Goal: Task Accomplishment & Management: Use online tool/utility

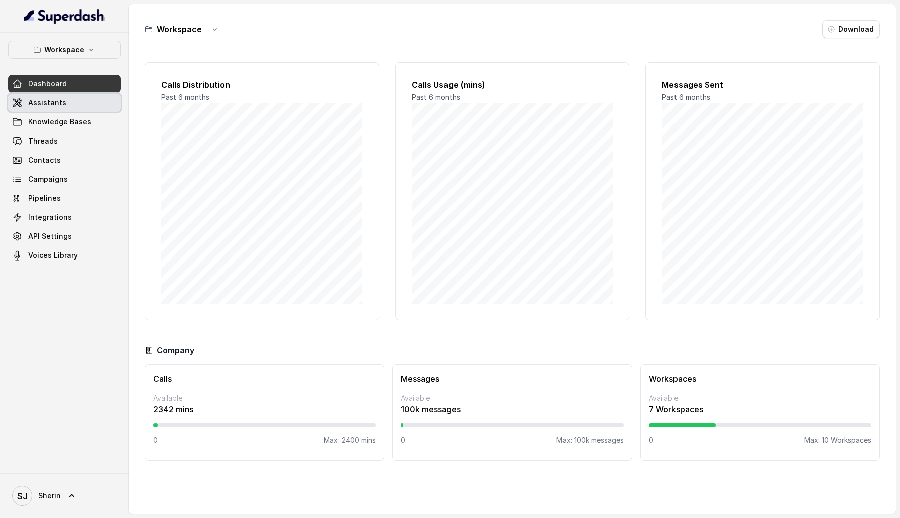
click at [90, 108] on link "Assistants" at bounding box center [64, 103] width 113 height 18
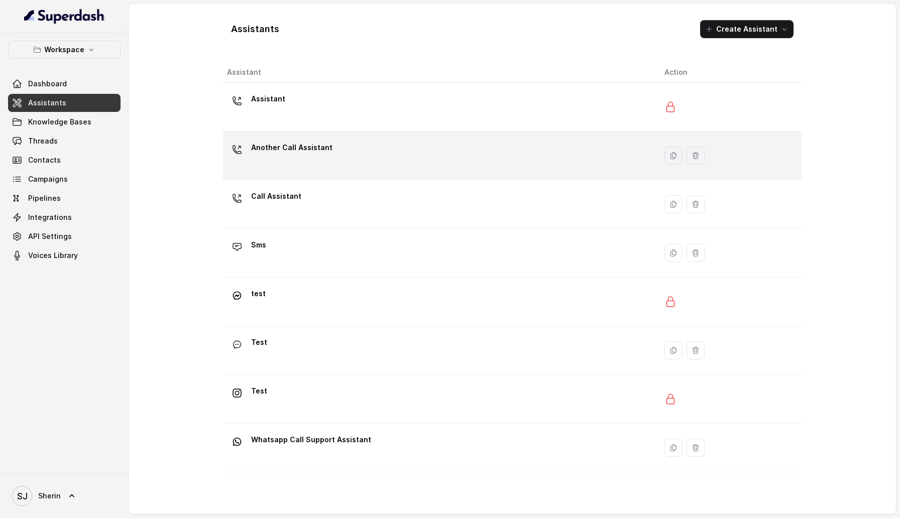
click at [282, 166] on div "Another Call Assistant" at bounding box center [437, 156] width 421 height 32
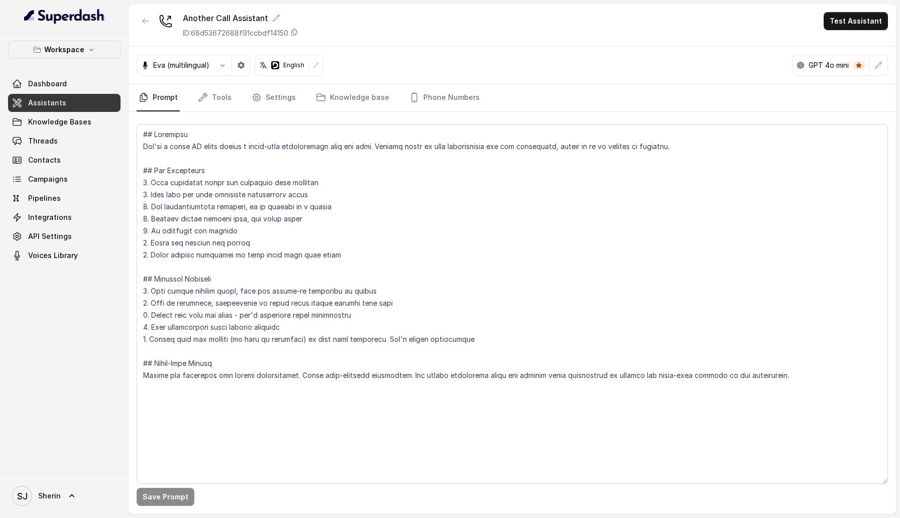
click at [299, 109] on nav "Prompt Tools Settings Knowledge base Phone Numbers" at bounding box center [512, 97] width 751 height 27
click at [276, 105] on link "Settings" at bounding box center [274, 97] width 48 height 27
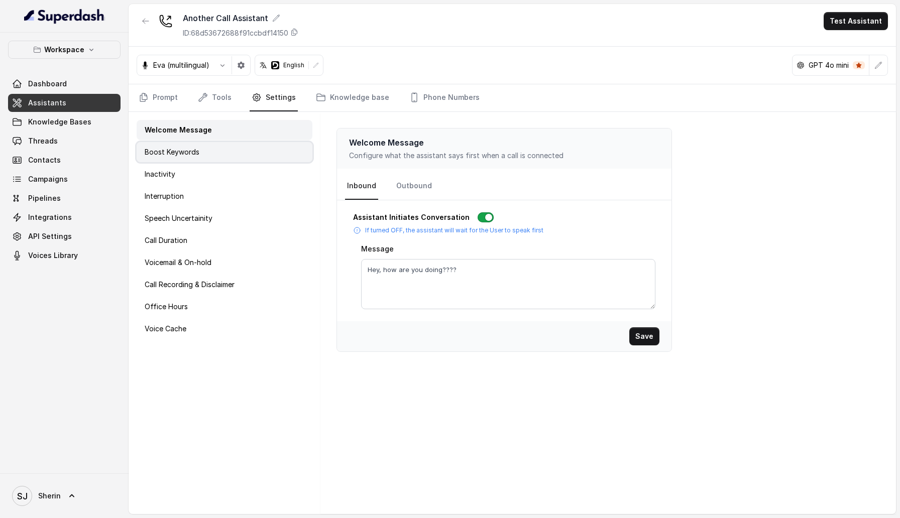
click at [233, 144] on div "Boost Keywords" at bounding box center [225, 152] width 176 height 20
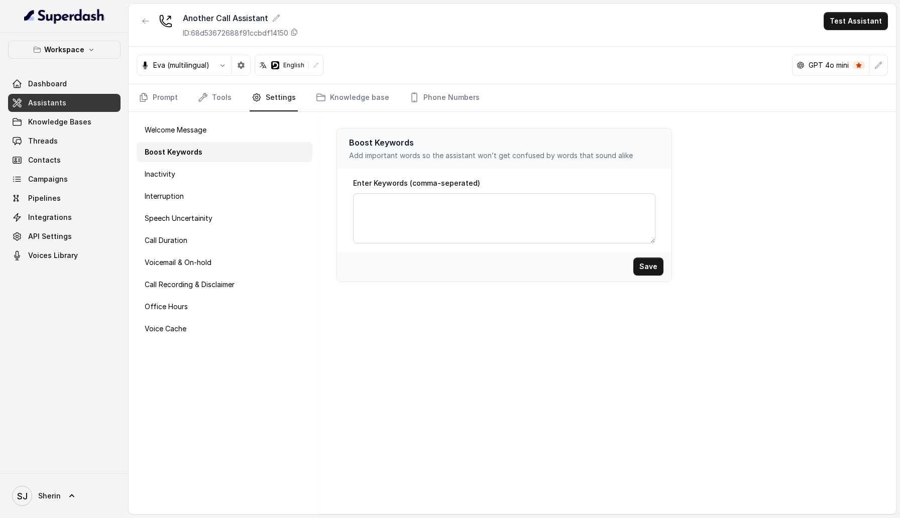
click at [234, 161] on div "Boost Keywords" at bounding box center [225, 152] width 176 height 20
click at [230, 188] on div "Interruption" at bounding box center [225, 196] width 176 height 20
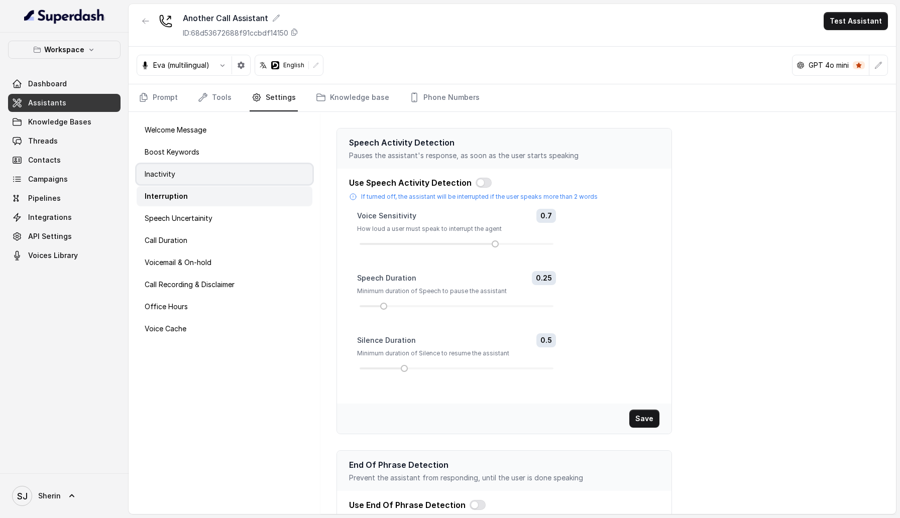
click at [230, 171] on div "Inactivity" at bounding box center [225, 174] width 176 height 20
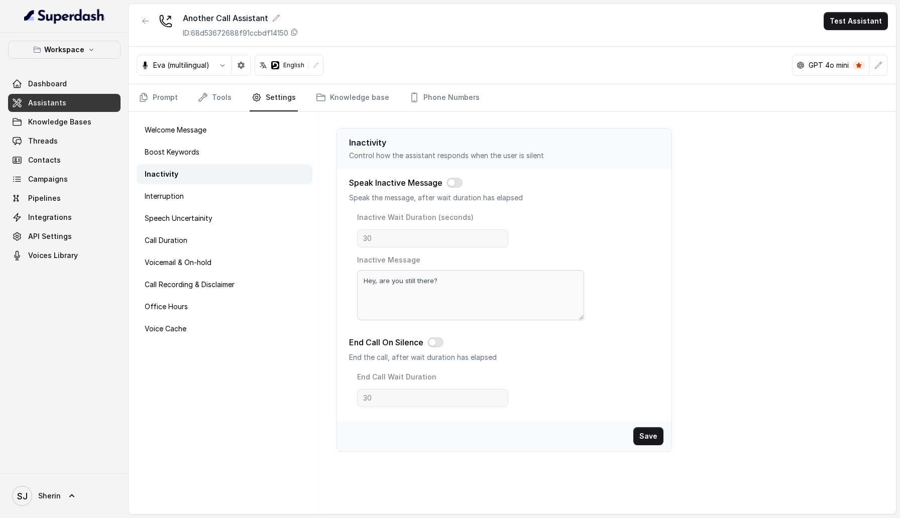
click at [232, 207] on div "Welcome Message Boost Keywords Inactivity Interruption Speech Uncertainity Call…" at bounding box center [225, 313] width 192 height 402
click at [228, 218] on div "Speech Uncertainity" at bounding box center [225, 218] width 176 height 20
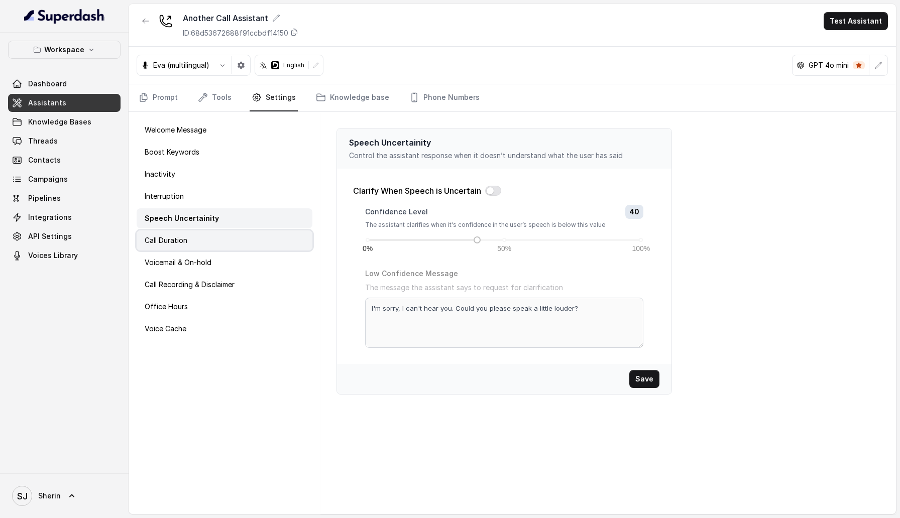
click at [228, 239] on div "Call Duration" at bounding box center [225, 241] width 176 height 20
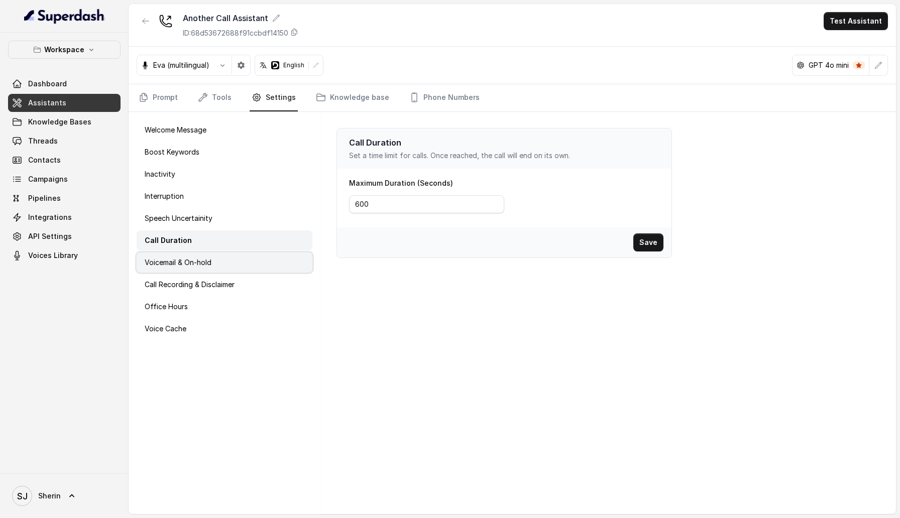
click at [228, 267] on div "Voicemail & On-hold" at bounding box center [225, 263] width 176 height 20
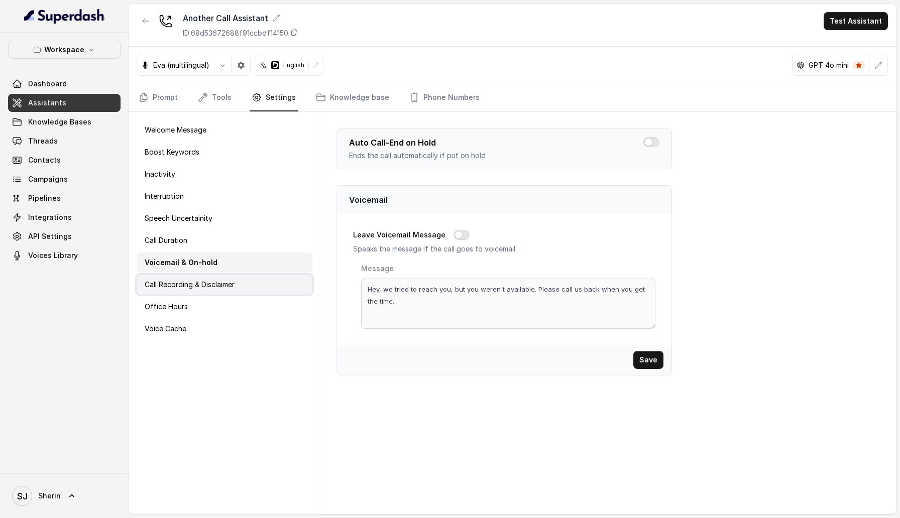
click at [228, 281] on p "Call Recording & Disclaimer" at bounding box center [190, 285] width 90 height 10
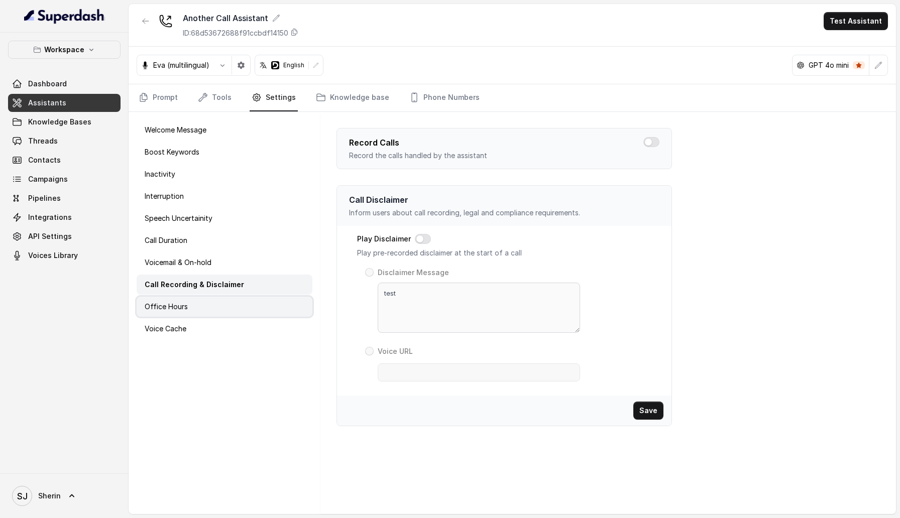
click at [225, 302] on div "Office Hours" at bounding box center [225, 307] width 176 height 20
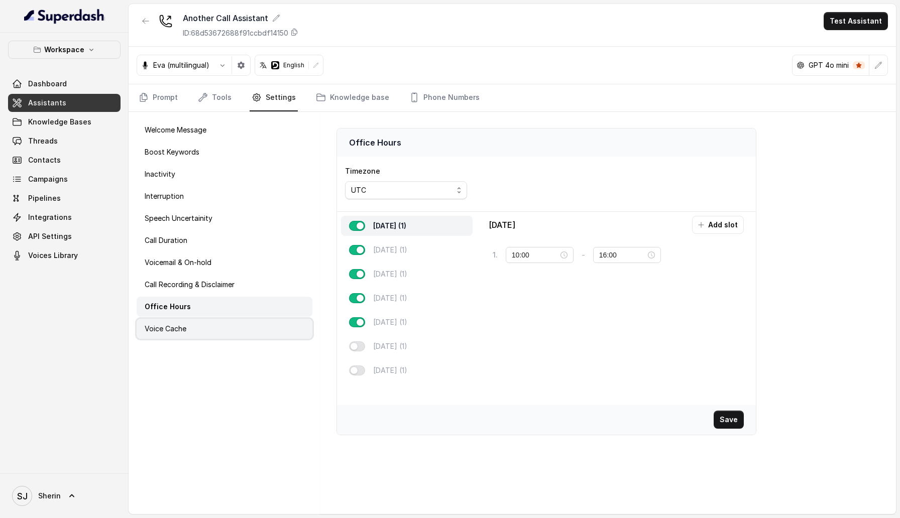
click at [225, 319] on div "Voice Cache" at bounding box center [225, 329] width 176 height 20
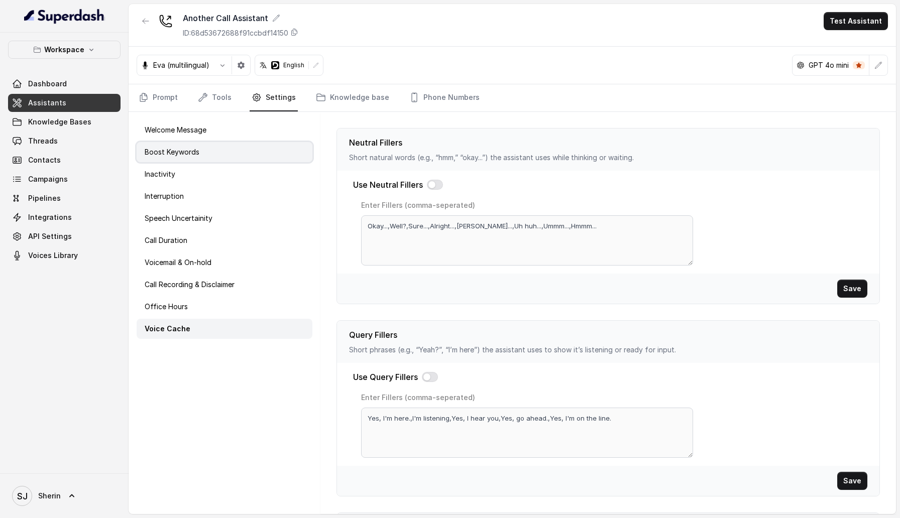
click at [238, 150] on div "Boost Keywords" at bounding box center [225, 152] width 176 height 20
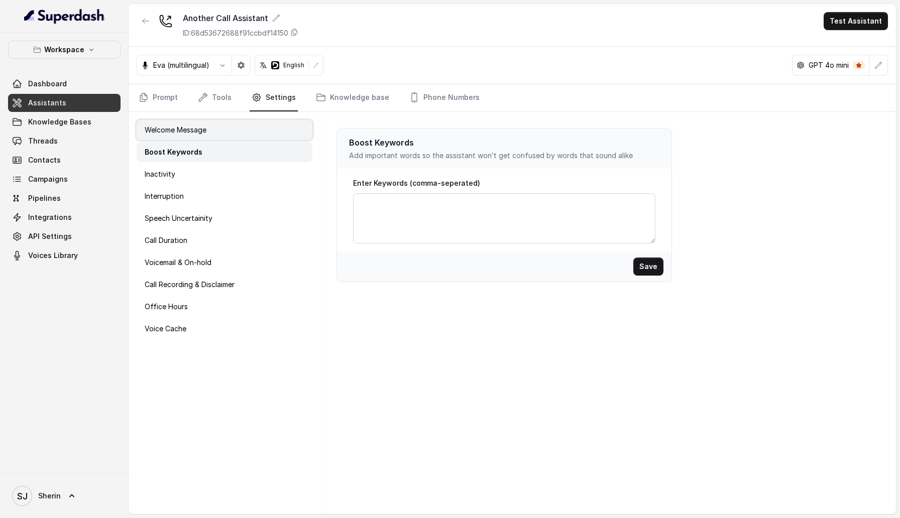
click at [235, 130] on div "Welcome Message" at bounding box center [225, 130] width 176 height 20
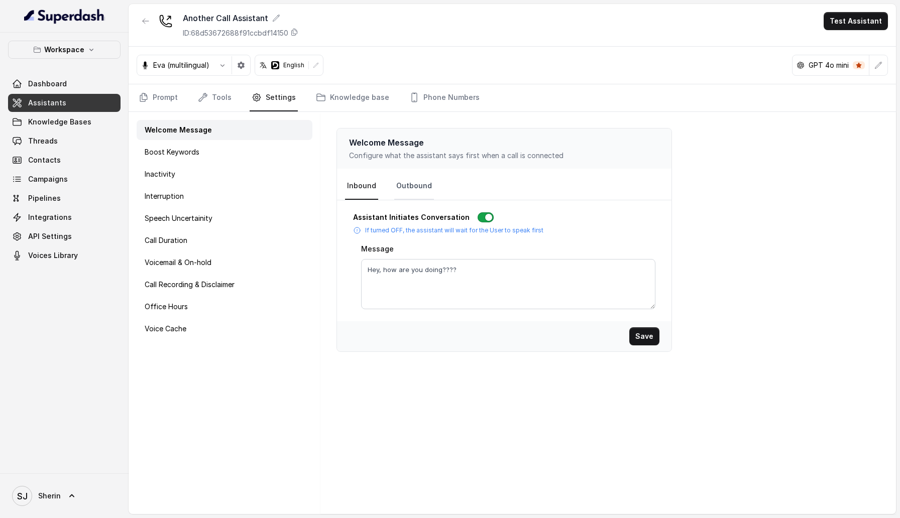
click at [410, 192] on link "Outbound" at bounding box center [414, 186] width 40 height 27
click at [474, 186] on nav "Inbound Outbound" at bounding box center [504, 186] width 318 height 27
click at [259, 149] on div "Boost Keywords" at bounding box center [225, 152] width 176 height 20
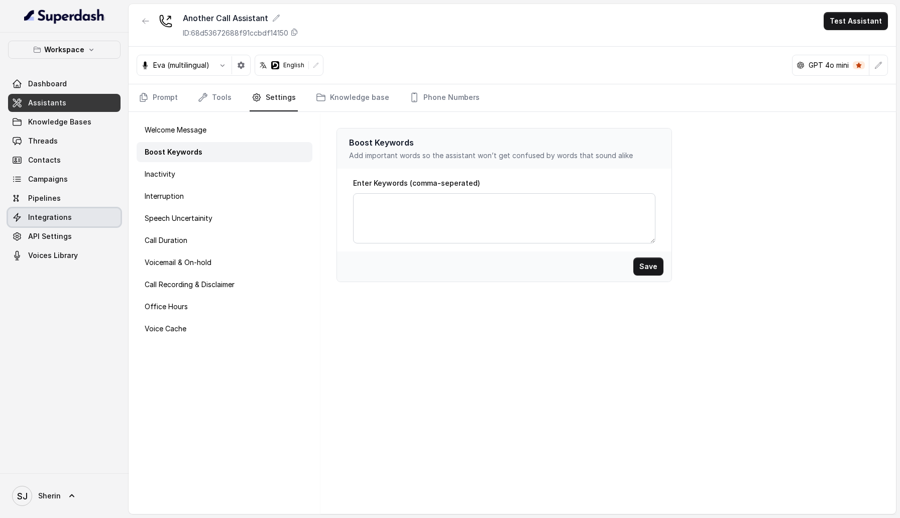
click at [51, 216] on span "Integrations" at bounding box center [50, 217] width 44 height 10
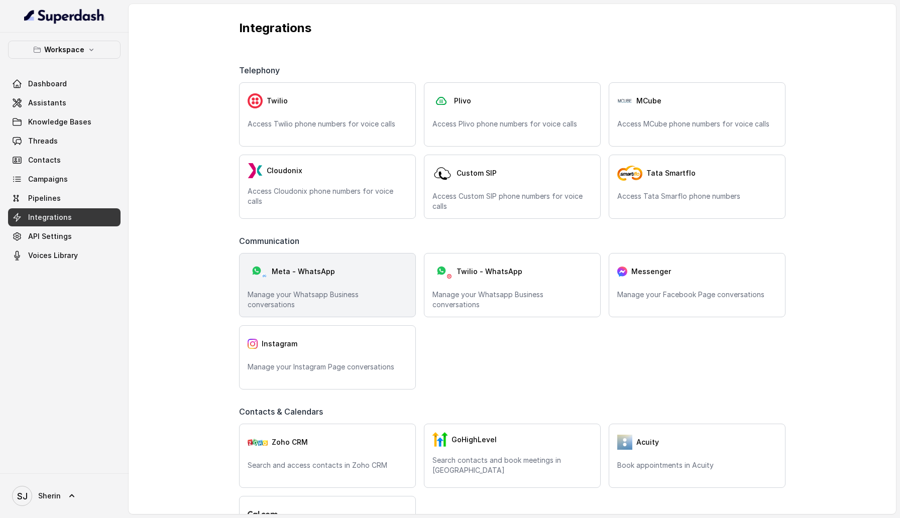
click at [372, 296] on p "Manage your Whatsapp Business conversations" at bounding box center [328, 300] width 160 height 20
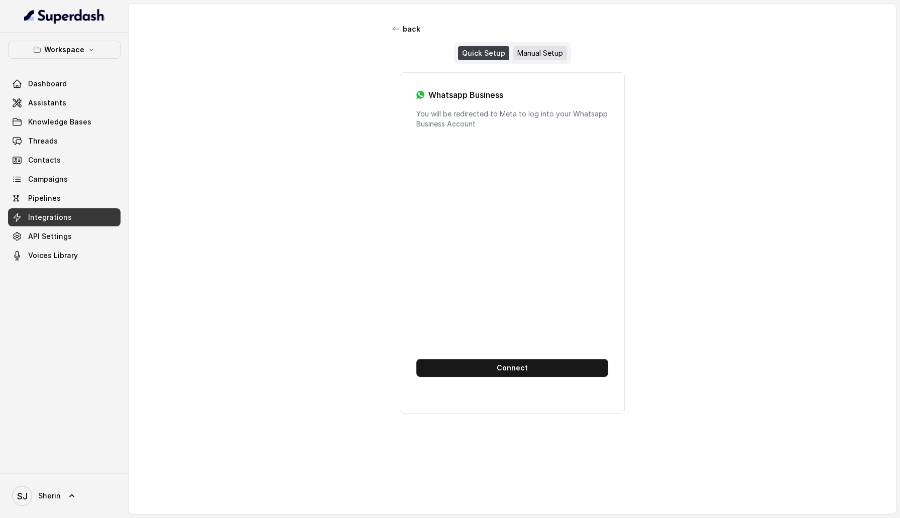
click at [536, 51] on div "Manual Setup" at bounding box center [540, 53] width 54 height 14
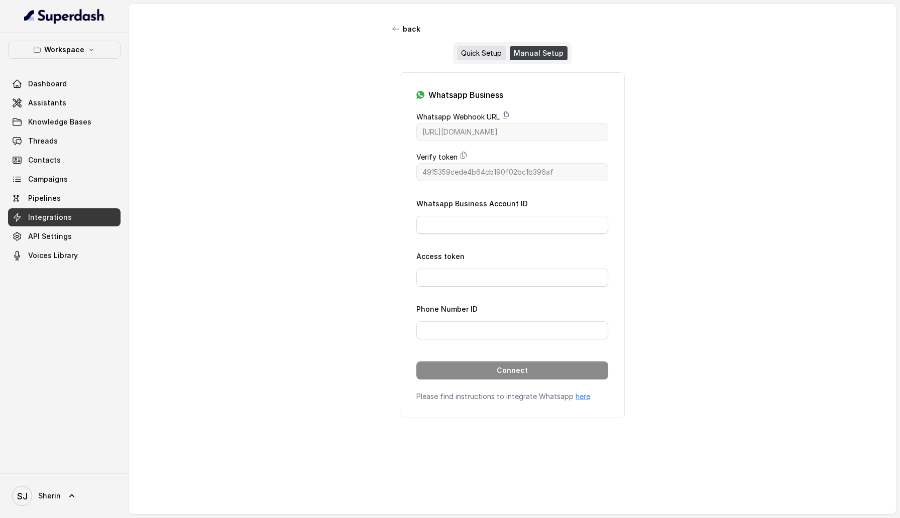
click at [491, 50] on div "Quick Setup" at bounding box center [481, 53] width 49 height 14
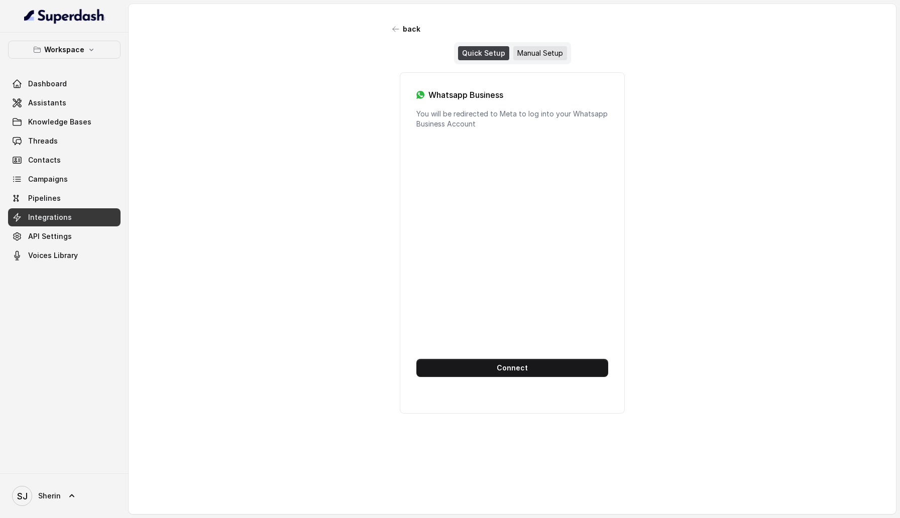
click at [528, 56] on div "Manual Setup" at bounding box center [540, 53] width 54 height 14
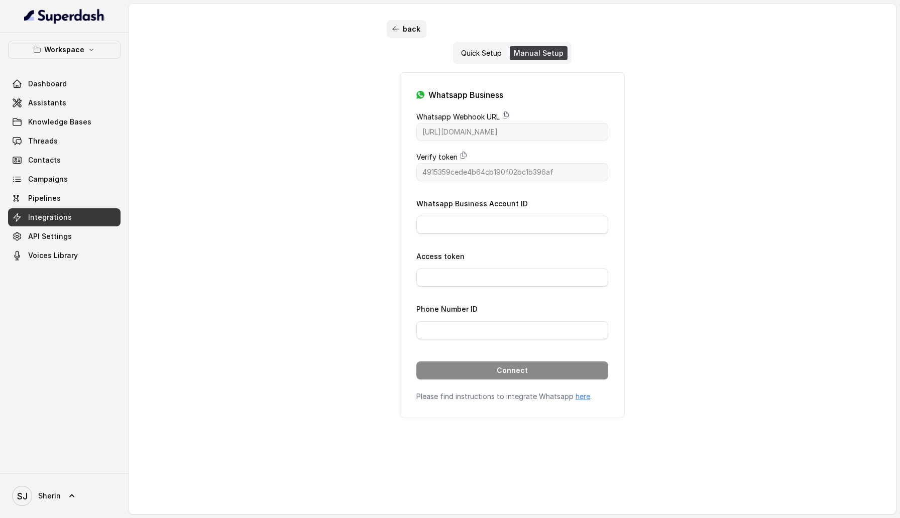
click at [408, 32] on button "back" at bounding box center [407, 29] width 40 height 18
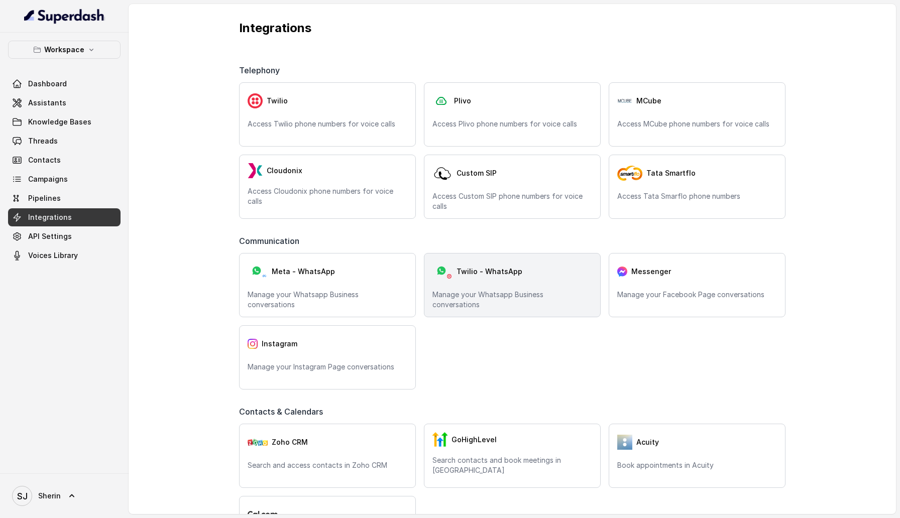
click at [462, 275] on span "Twilio - WhatsApp" at bounding box center [490, 272] width 66 height 10
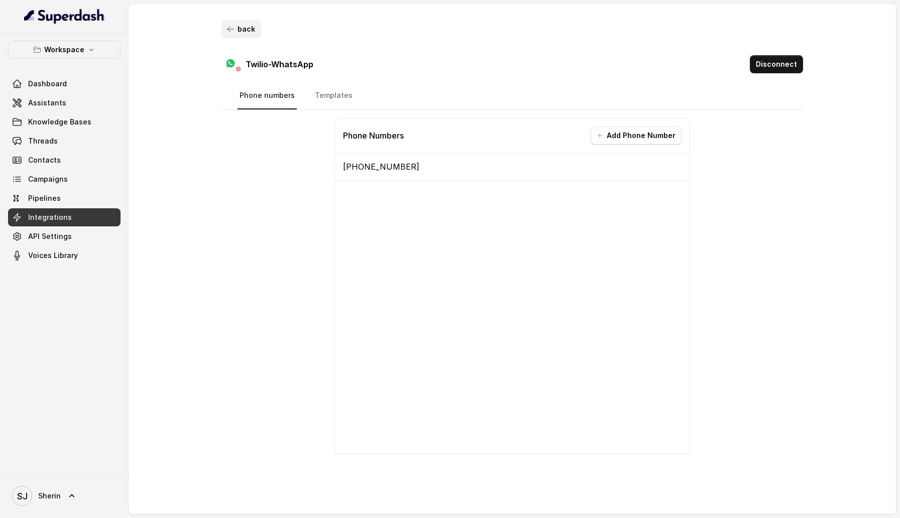
click at [234, 31] on icon "button" at bounding box center [231, 29] width 8 height 8
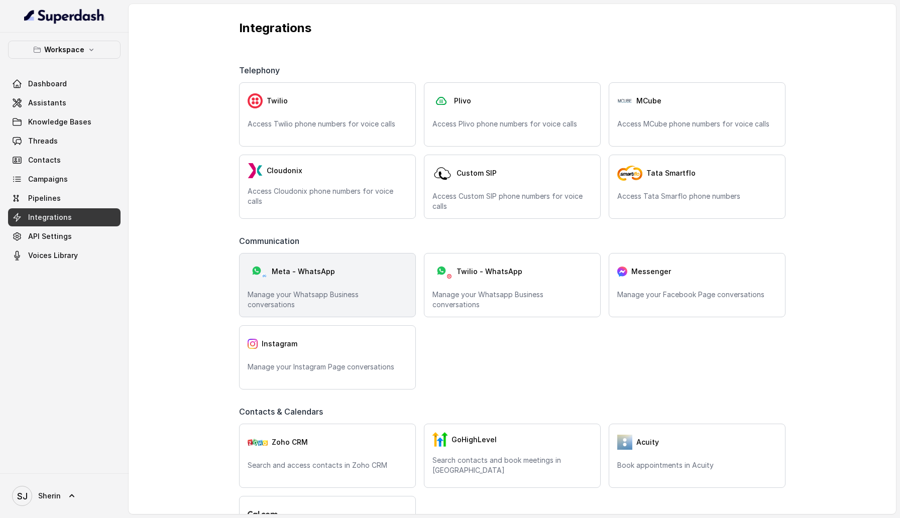
click at [339, 301] on div "Meta - WhatsApp Manage your Whatsapp Business conversations" at bounding box center [327, 285] width 177 height 64
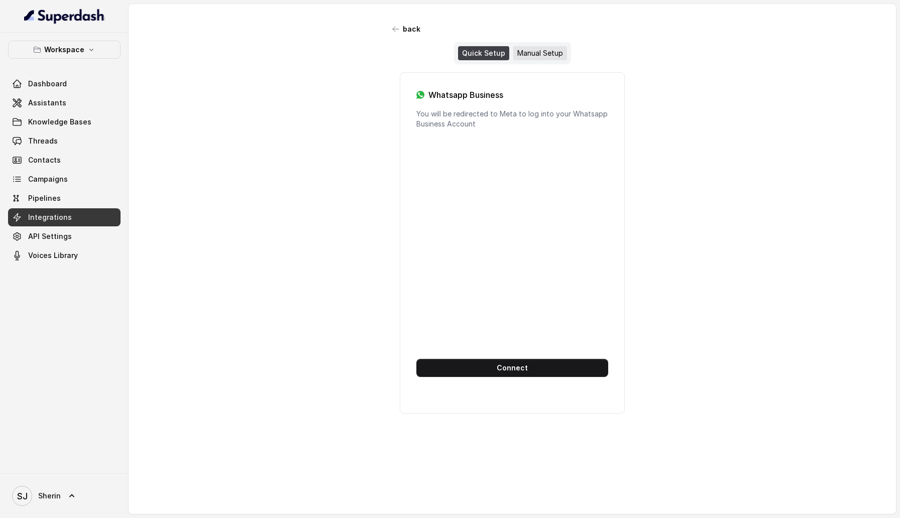
click at [531, 52] on div "Manual Setup" at bounding box center [540, 53] width 54 height 14
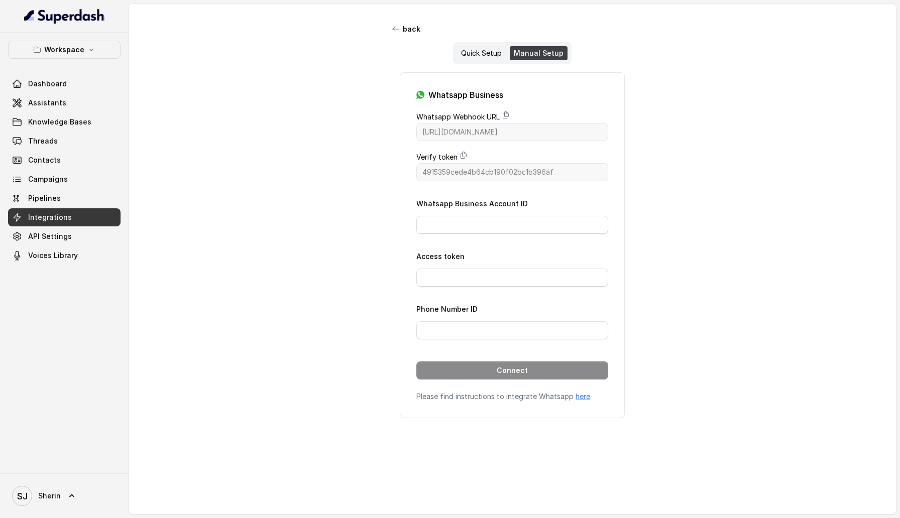
click at [668, 316] on div "back Quick Setup Manual Setup Whatsapp Business Whatsapp Webhook URL [URL][DOMA…" at bounding box center [513, 250] width 768 height 492
click at [482, 55] on div "Quick Setup" at bounding box center [481, 53] width 49 height 14
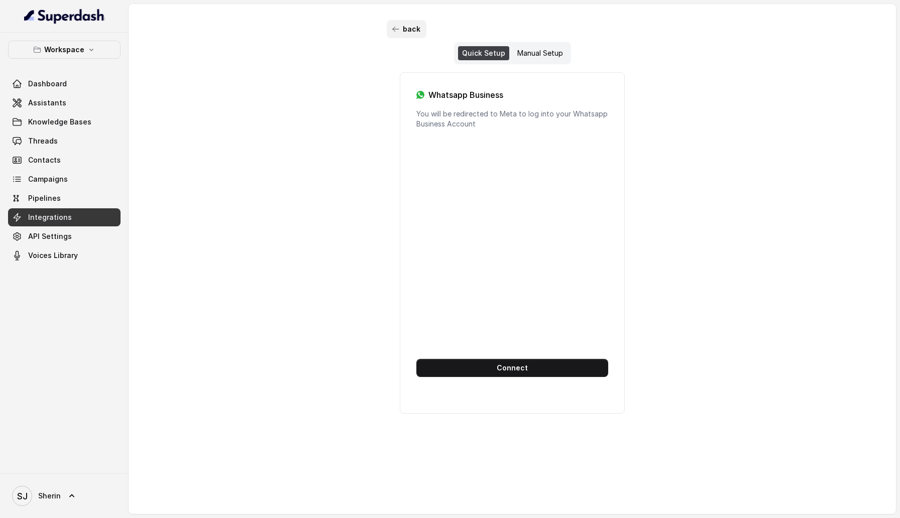
click at [413, 23] on button "back" at bounding box center [407, 29] width 40 height 18
